Goal: Task Accomplishment & Management: Use online tool/utility

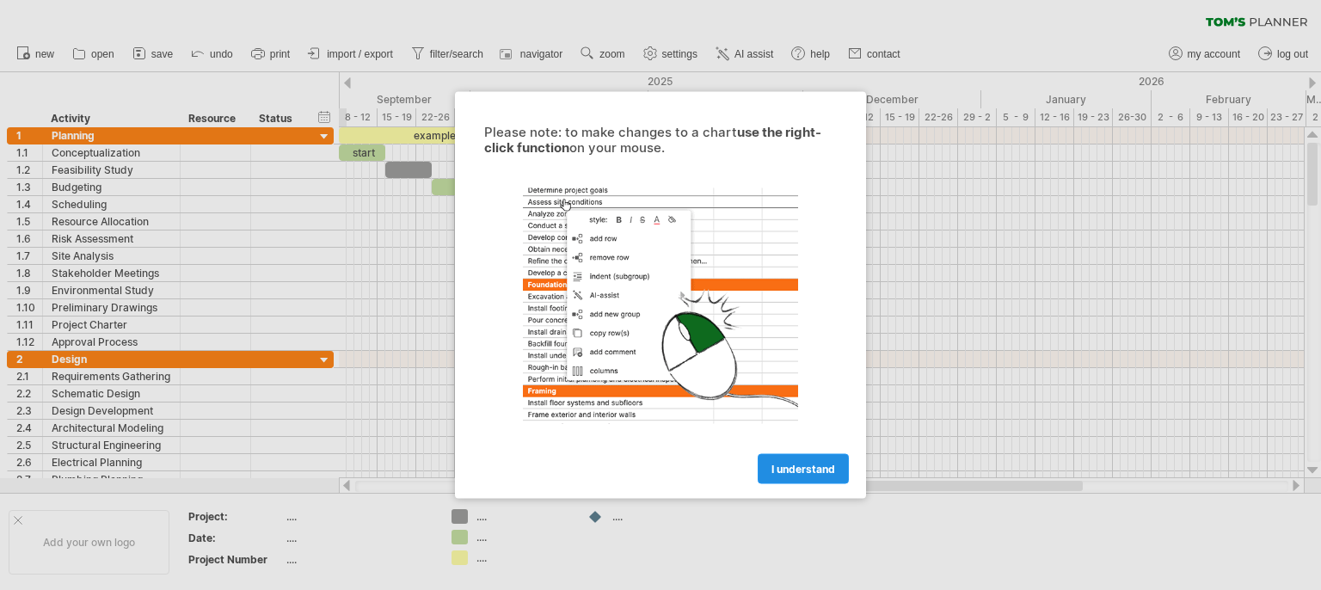
click at [808, 465] on span "I understand" at bounding box center [803, 469] width 64 height 13
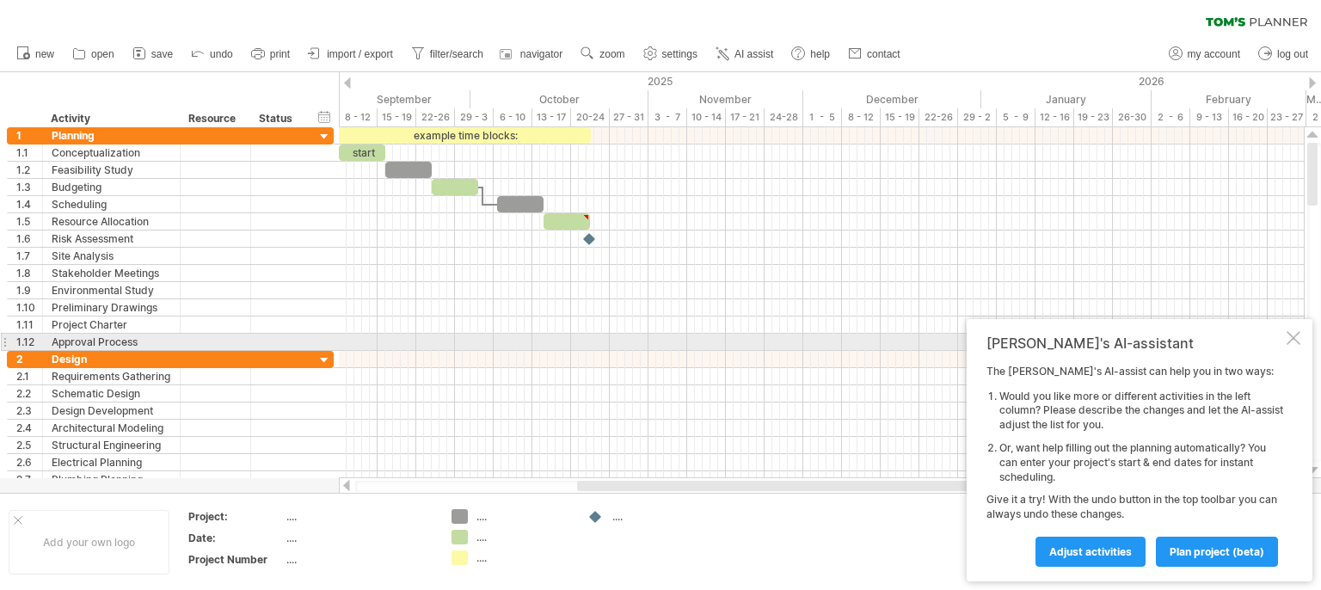
click at [1295, 339] on div at bounding box center [1293, 338] width 14 height 14
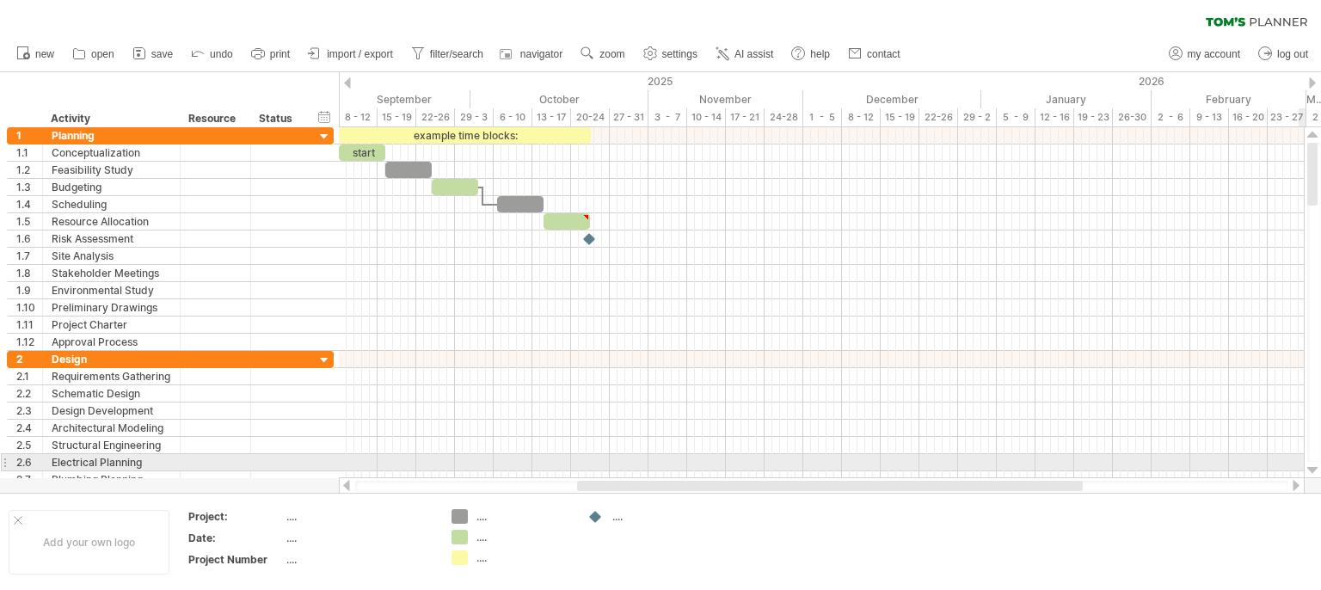
click at [1314, 470] on div at bounding box center [1312, 471] width 11 height 14
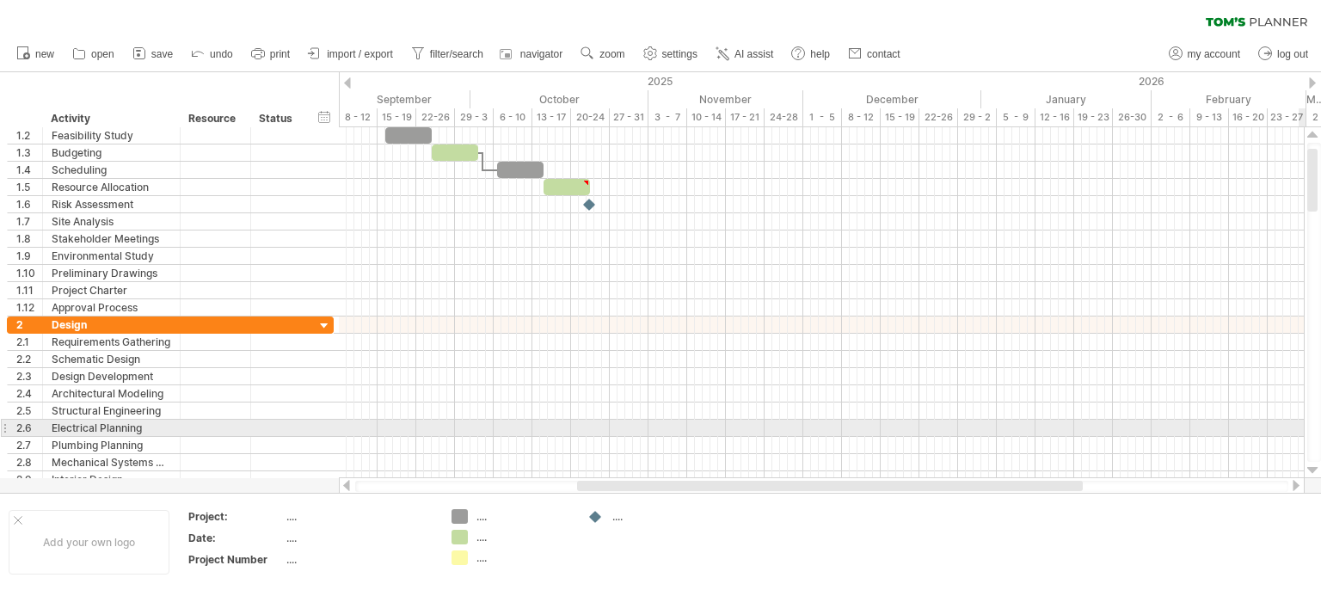
click at [1314, 470] on div at bounding box center [1312, 471] width 11 height 14
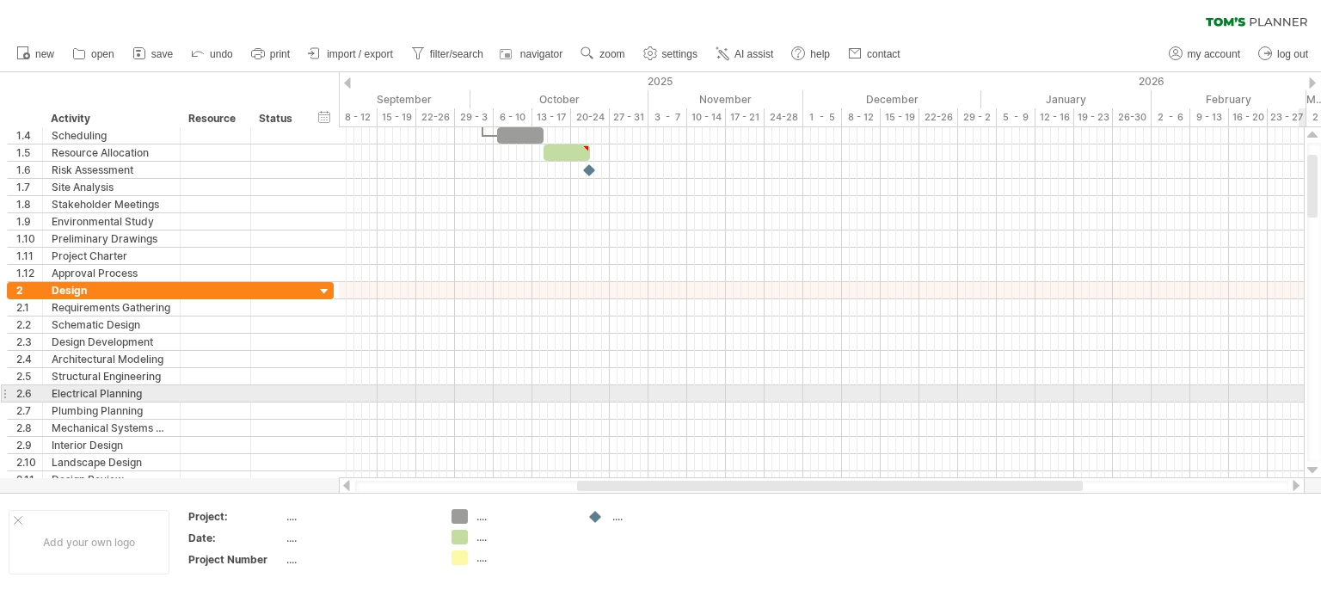
click at [1314, 470] on div at bounding box center [1312, 471] width 11 height 14
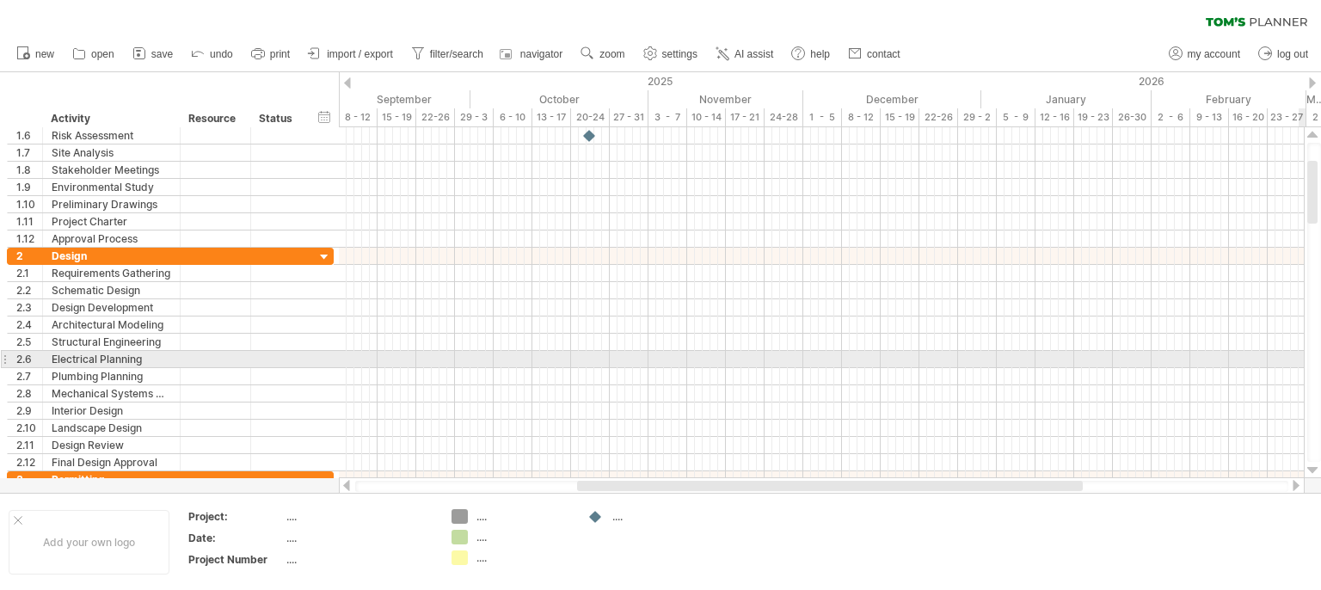
click at [1314, 470] on div at bounding box center [1312, 471] width 11 height 14
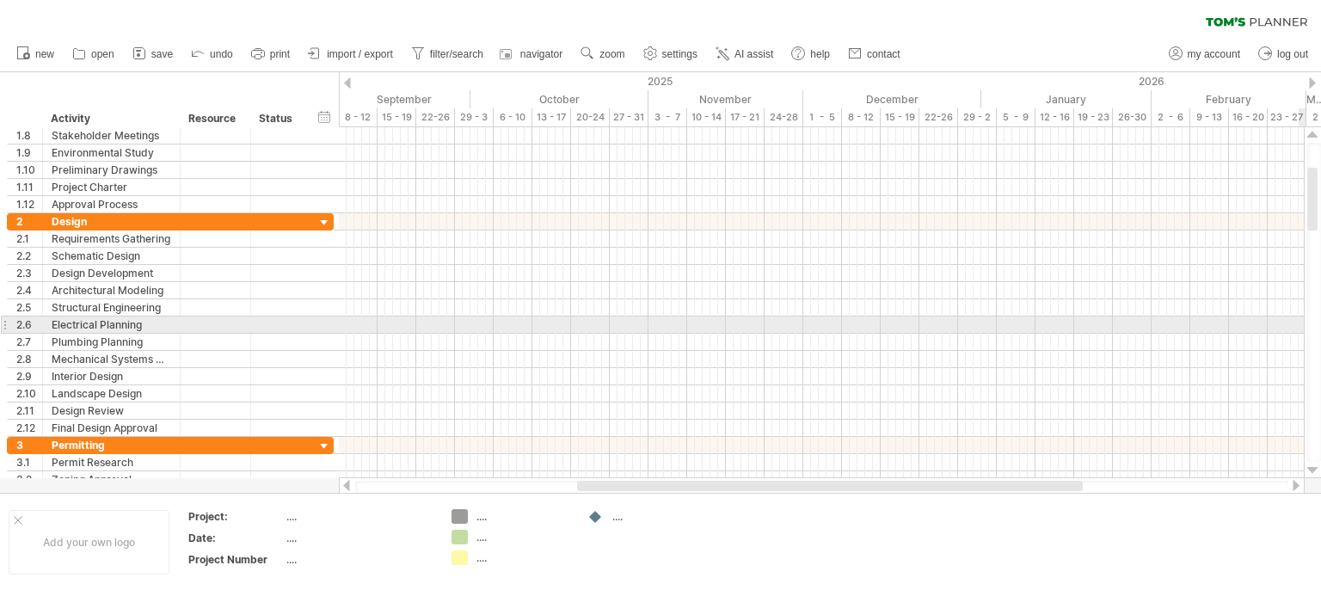
click at [1314, 470] on div at bounding box center [1312, 471] width 11 height 14
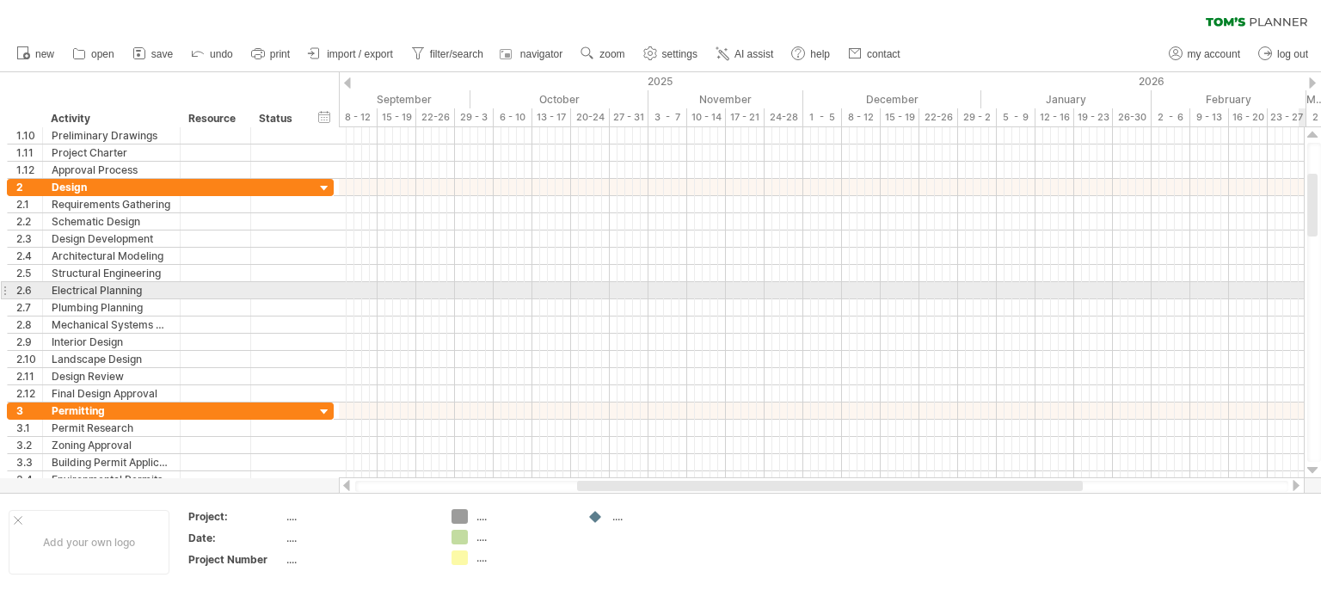
click at [1314, 470] on div at bounding box center [1312, 471] width 11 height 14
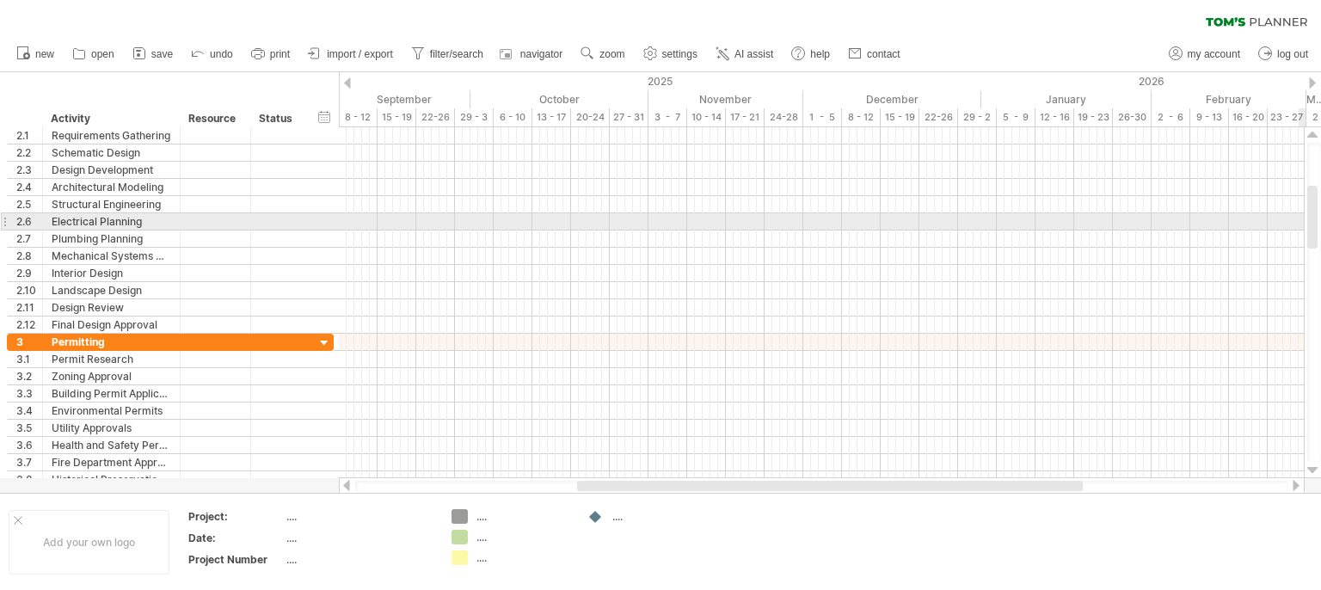
click at [1314, 470] on div at bounding box center [1312, 471] width 11 height 14
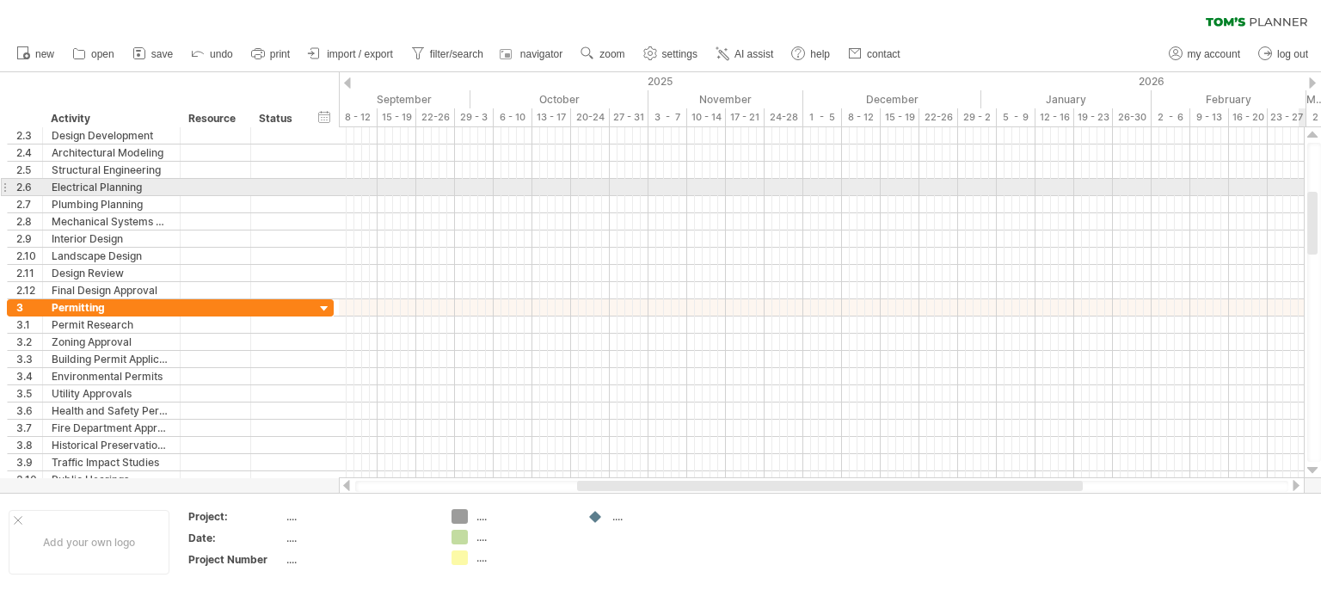
click at [1314, 470] on div at bounding box center [1312, 471] width 11 height 14
